Goal: Information Seeking & Learning: Learn about a topic

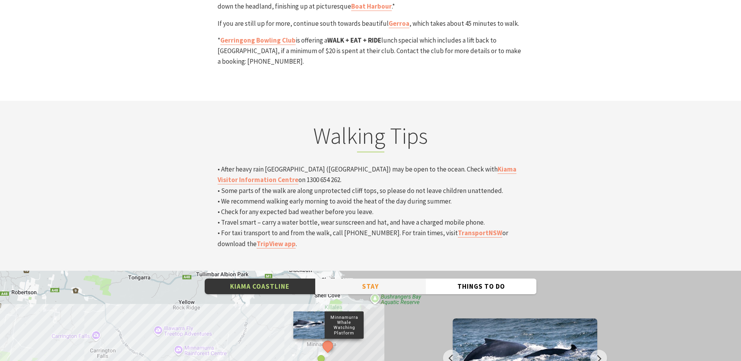
scroll to position [2383, 0]
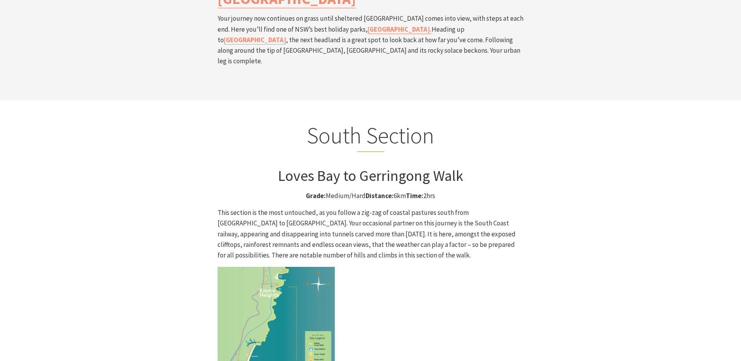
scroll to position [1915, 0]
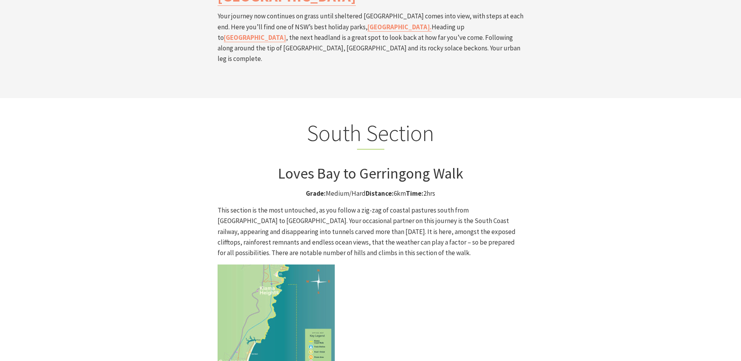
drag, startPoint x: 393, startPoint y: 115, endPoint x: 404, endPoint y: 118, distance: 11.4
click at [404, 188] on p "Grade: Medium/Hard Distance: 6km Time: 2hrs" at bounding box center [371, 193] width 306 height 11
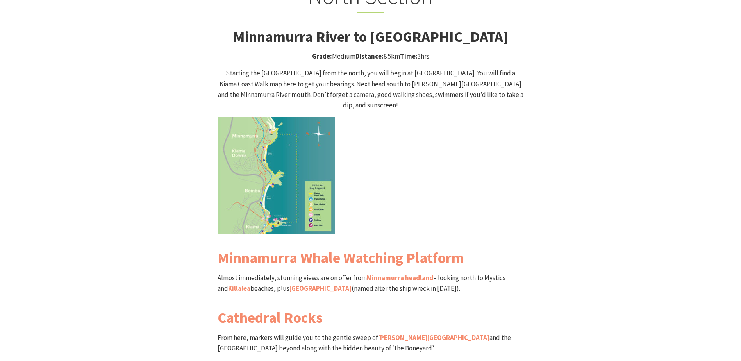
scroll to position [781, 0]
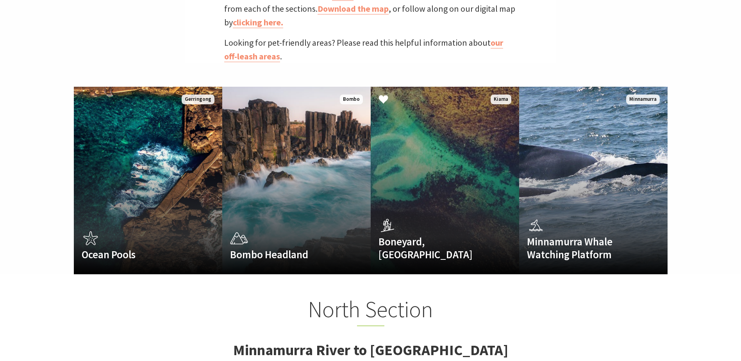
scroll to position [547, 0]
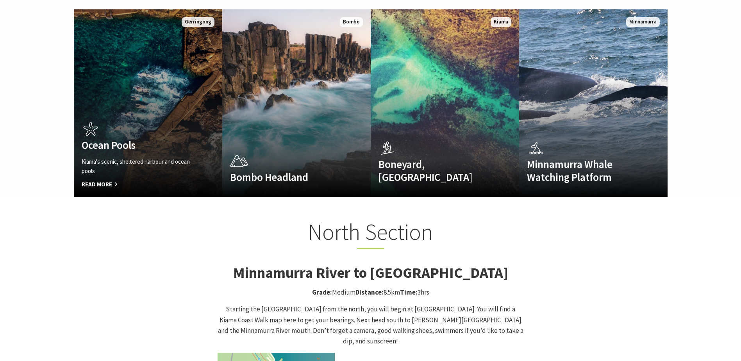
click at [154, 104] on link "Ocean Pools Kiama's scenic, sheltered harbour and ocean pools Read More Gerring…" at bounding box center [148, 103] width 148 height 188
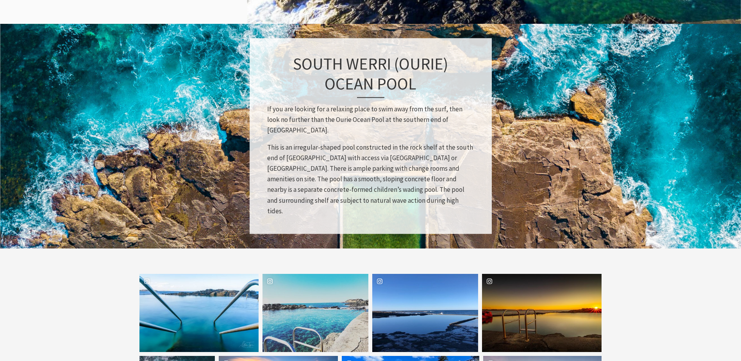
scroll to position [938, 0]
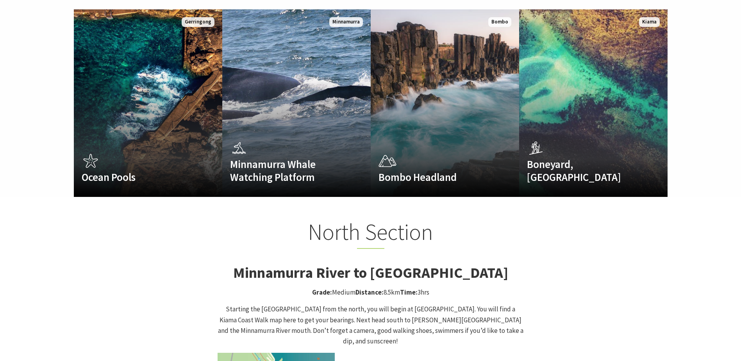
scroll to position [254, 751]
